Goal: Find specific page/section: Find specific page/section

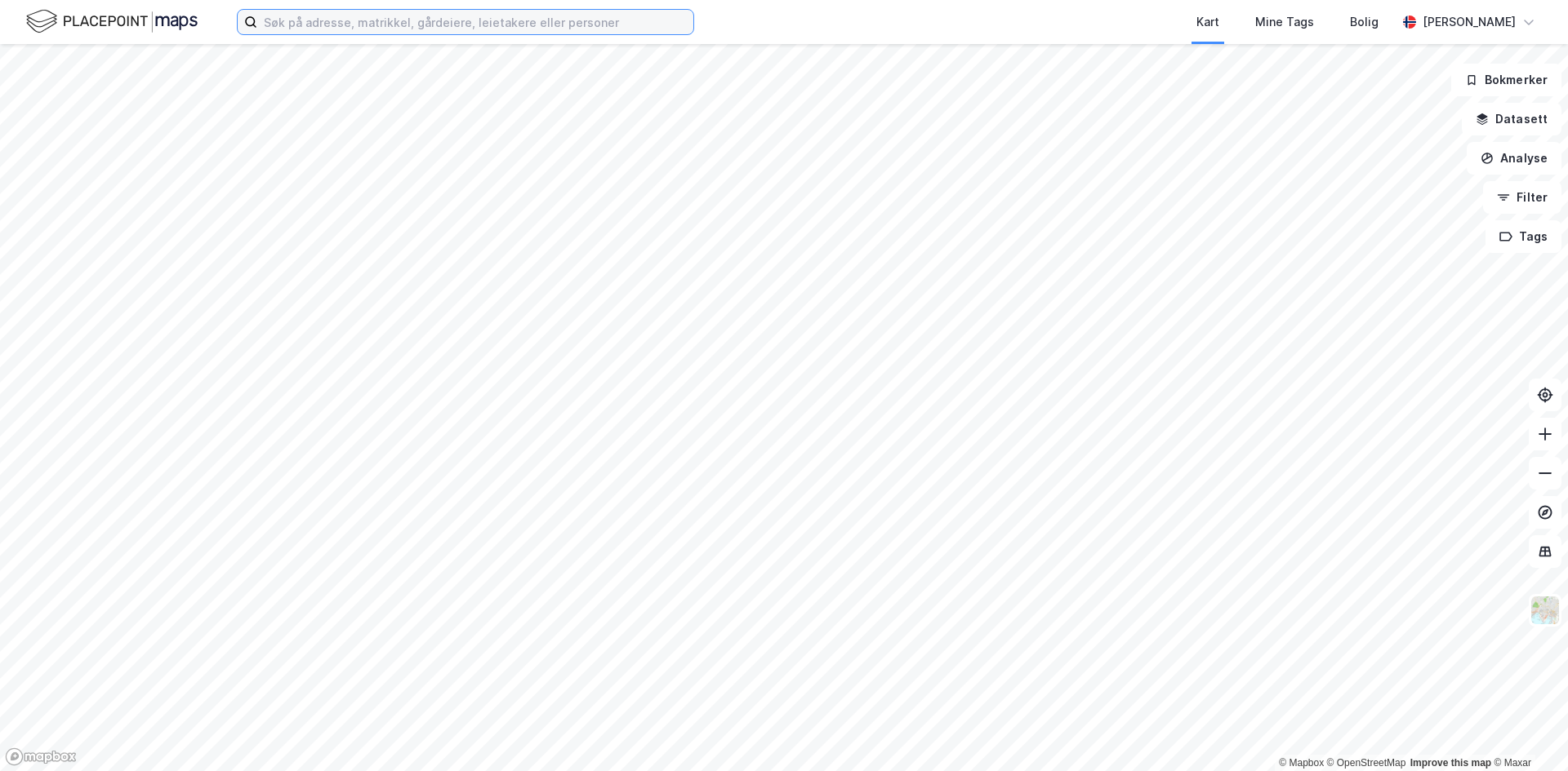
click at [428, 25] on input at bounding box center [474, 22] width 436 height 24
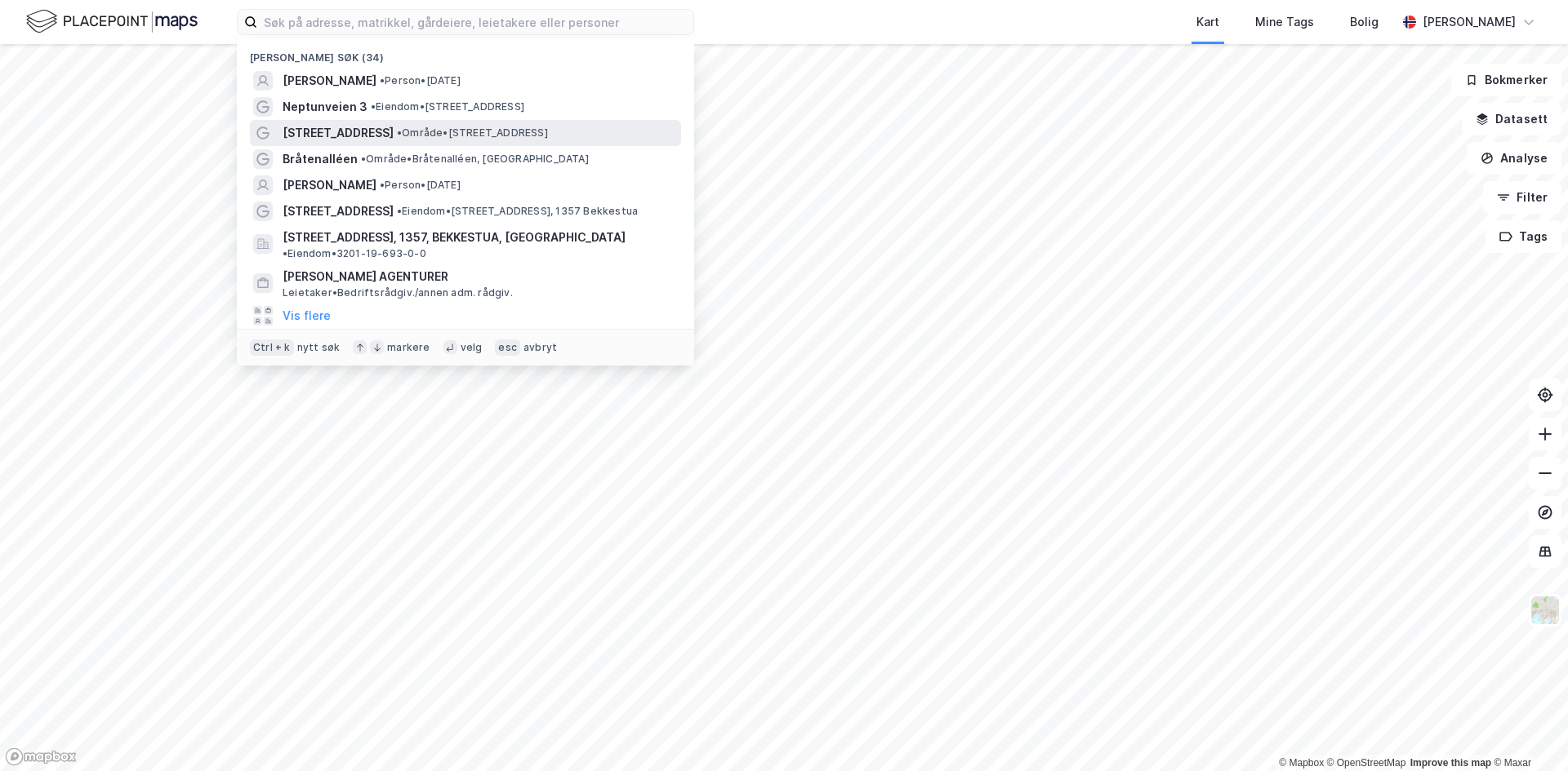
click at [412, 129] on span "• Område • [STREET_ADDRESS]" at bounding box center [472, 133] width 151 height 13
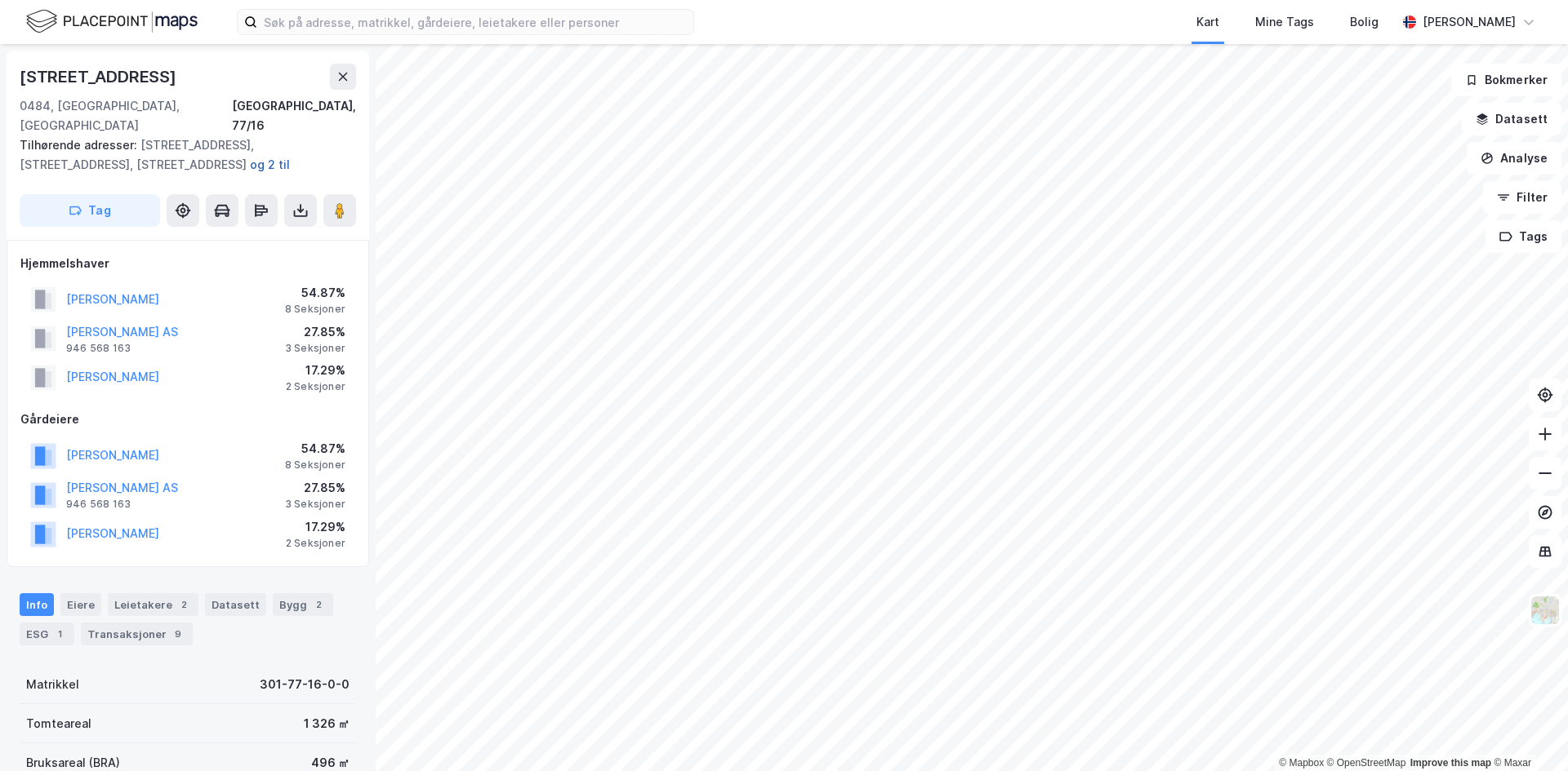
click at [0, 0] on button "og 2 til" at bounding box center [0, 0] width 0 height 0
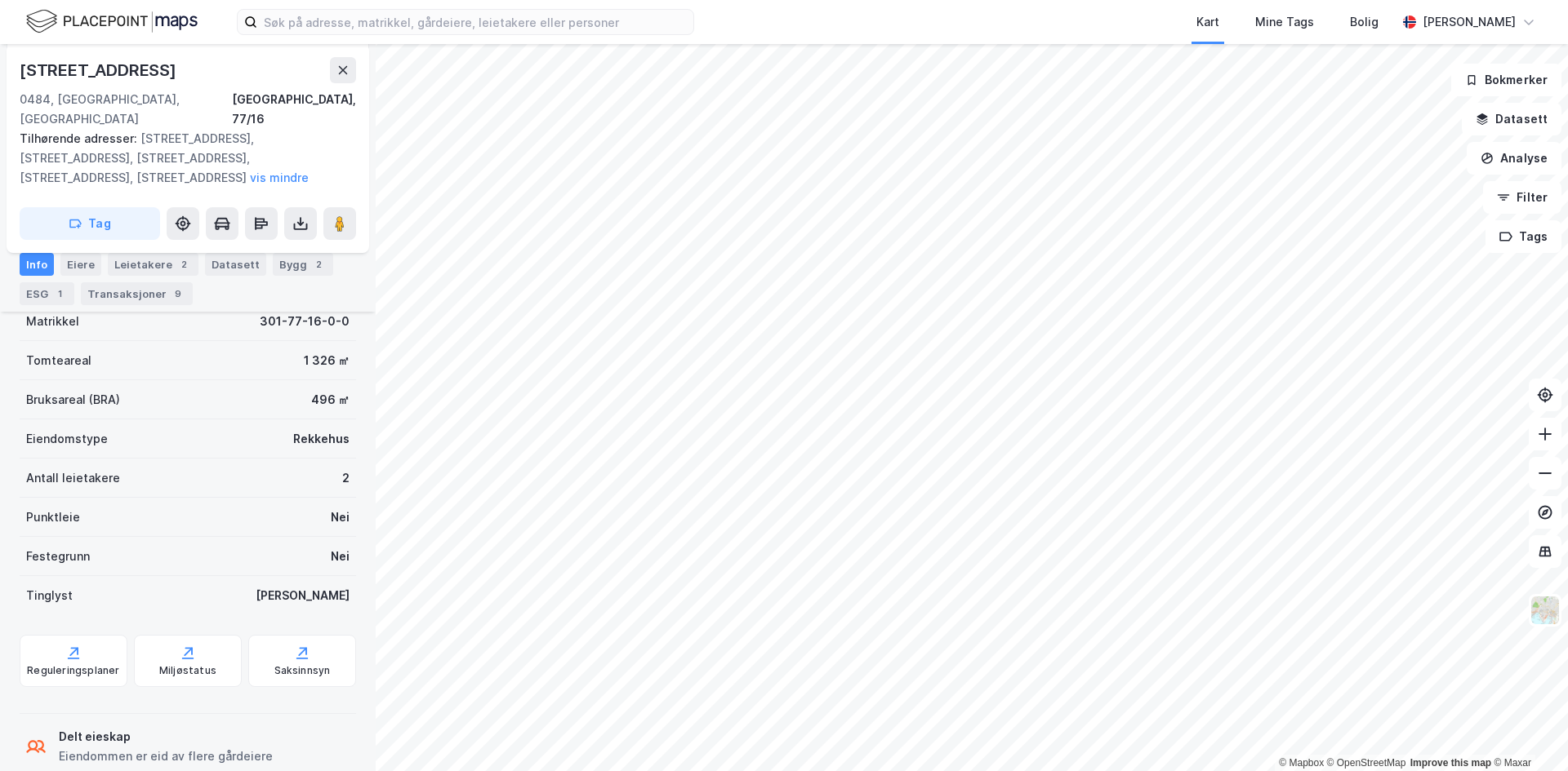
scroll to position [301, 0]
